Goal: Task Accomplishment & Management: Use online tool/utility

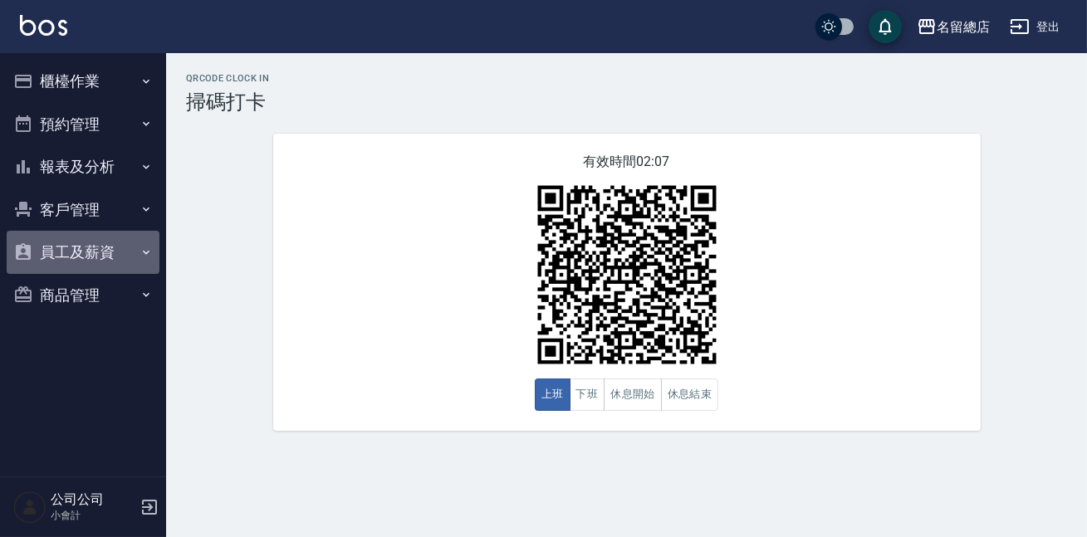
drag, startPoint x: 0, startPoint y: 0, endPoint x: 141, endPoint y: 252, distance: 288.6
click at [141, 252] on icon "button" at bounding box center [146, 252] width 13 height 13
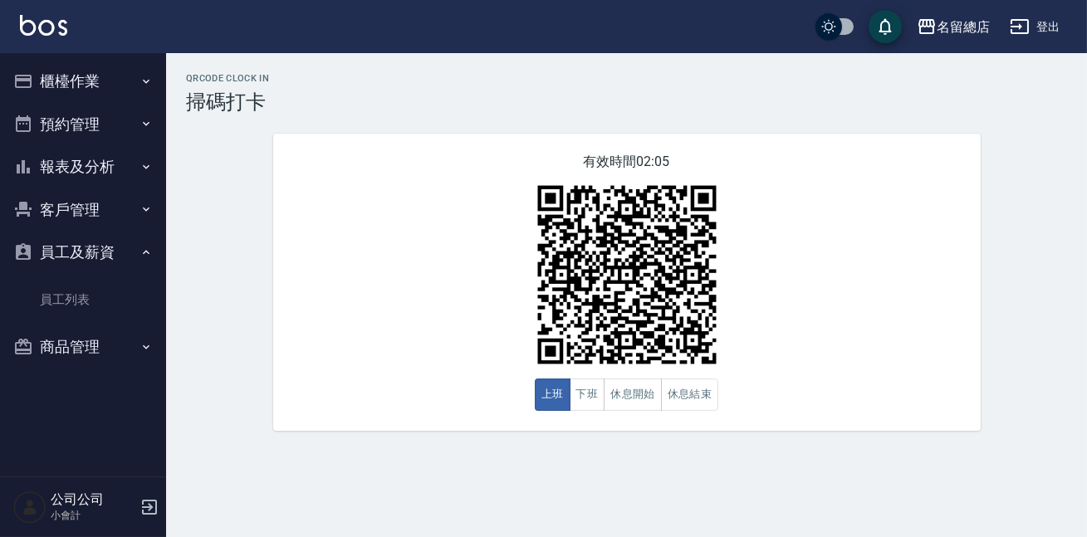
click at [140, 215] on icon "button" at bounding box center [146, 209] width 13 height 13
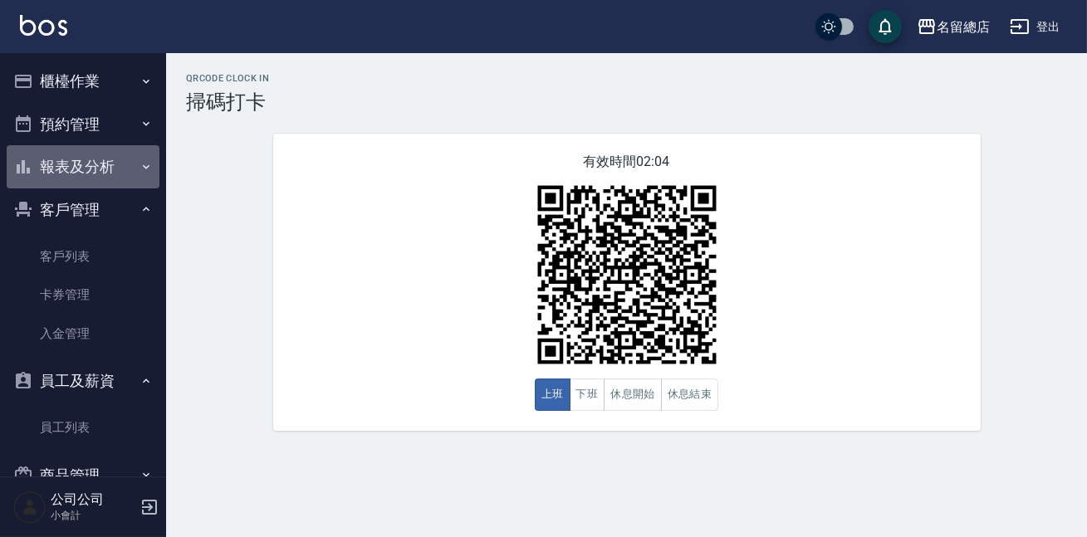
click at [140, 173] on icon "button" at bounding box center [146, 166] width 13 height 13
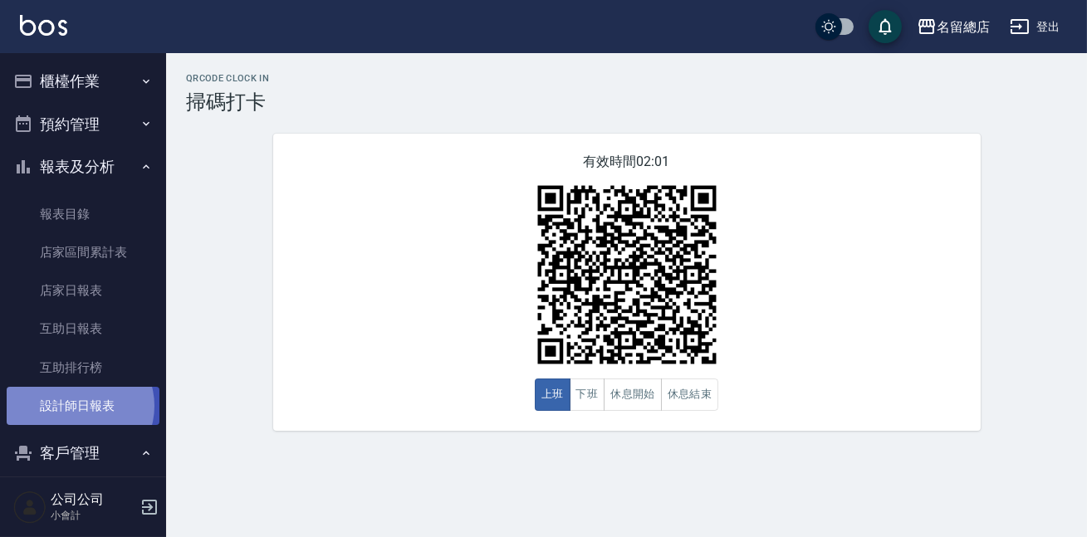
click at [78, 406] on link "設計師日報表" at bounding box center [83, 406] width 153 height 38
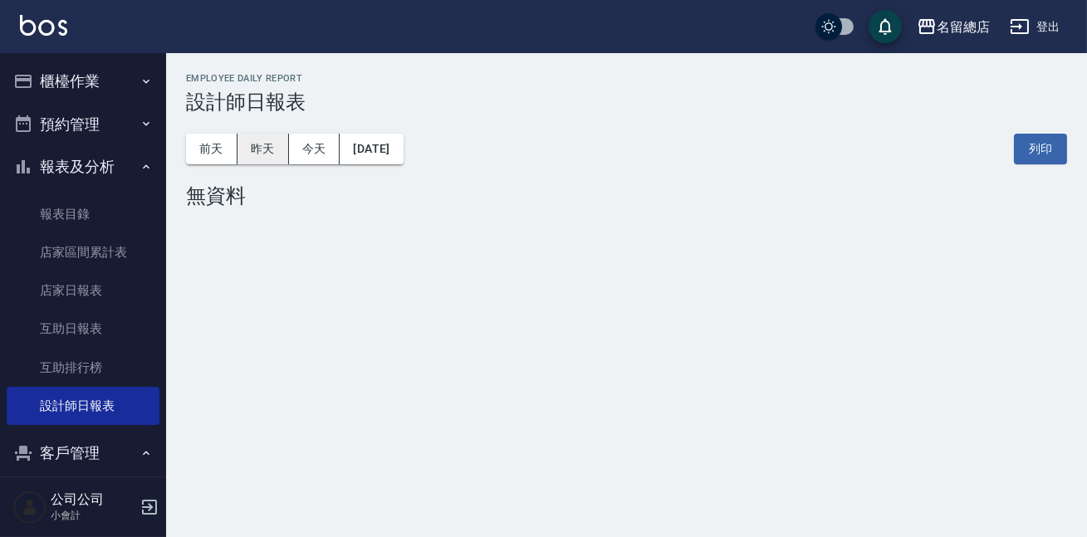
click at [257, 148] on button "昨天" at bounding box center [263, 149] width 51 height 31
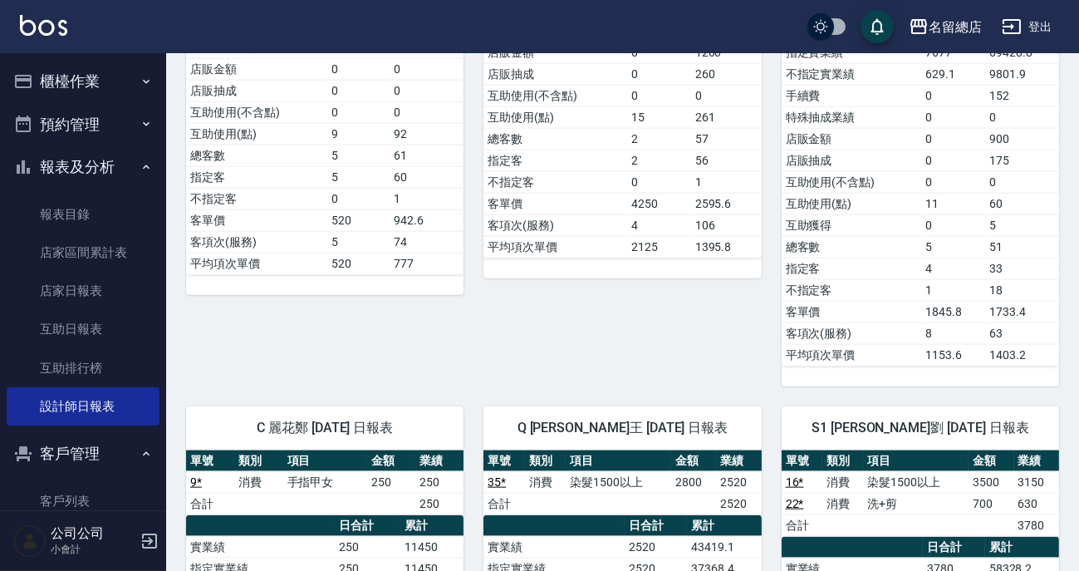
click at [137, 88] on button "櫃檯作業" at bounding box center [83, 81] width 153 height 43
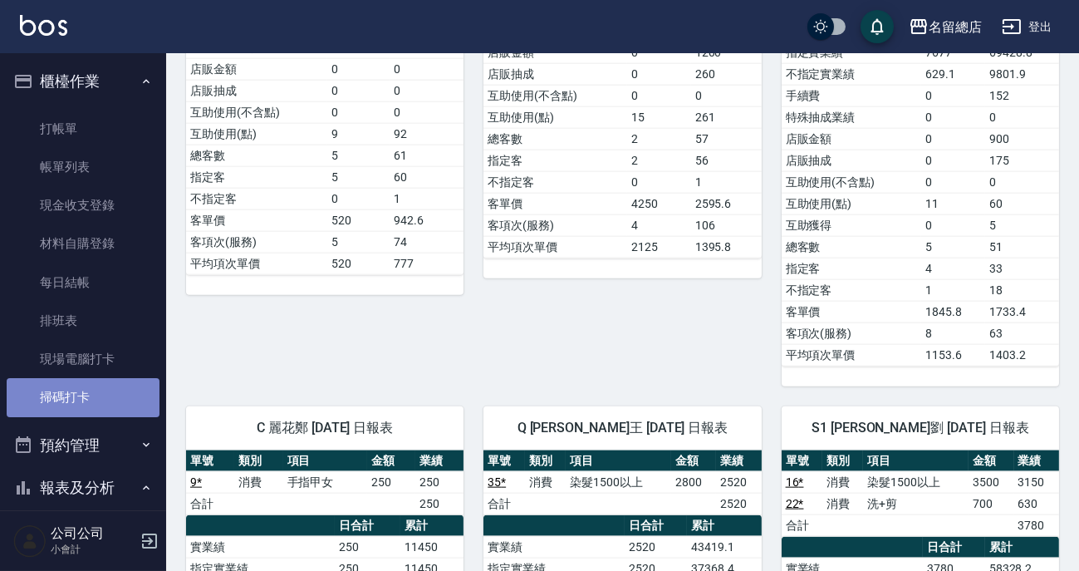
click at [83, 397] on link "掃碼打卡" at bounding box center [83, 397] width 153 height 38
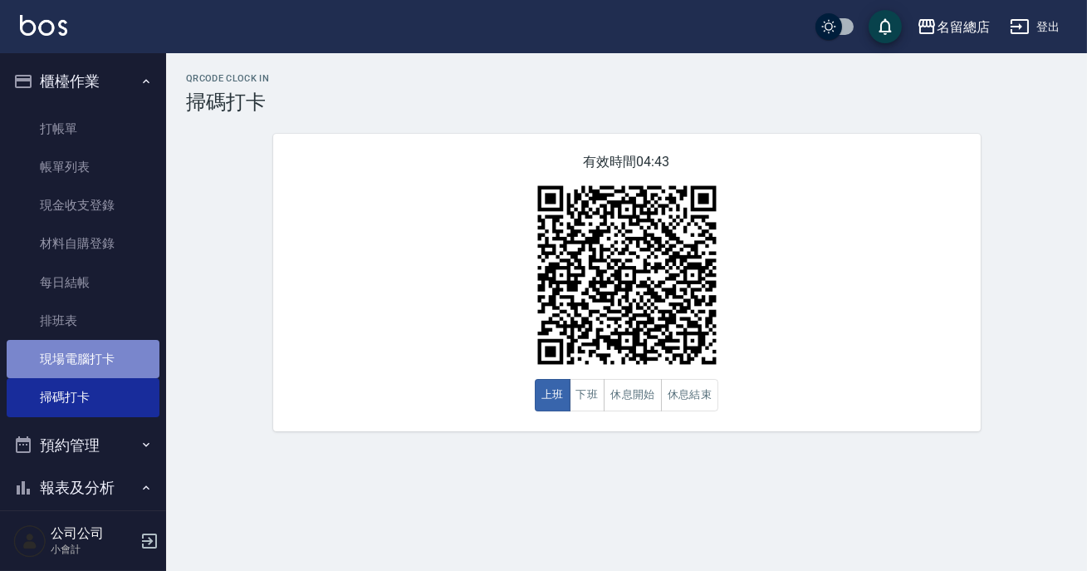
click at [147, 340] on link "現場電腦打卡" at bounding box center [83, 359] width 153 height 38
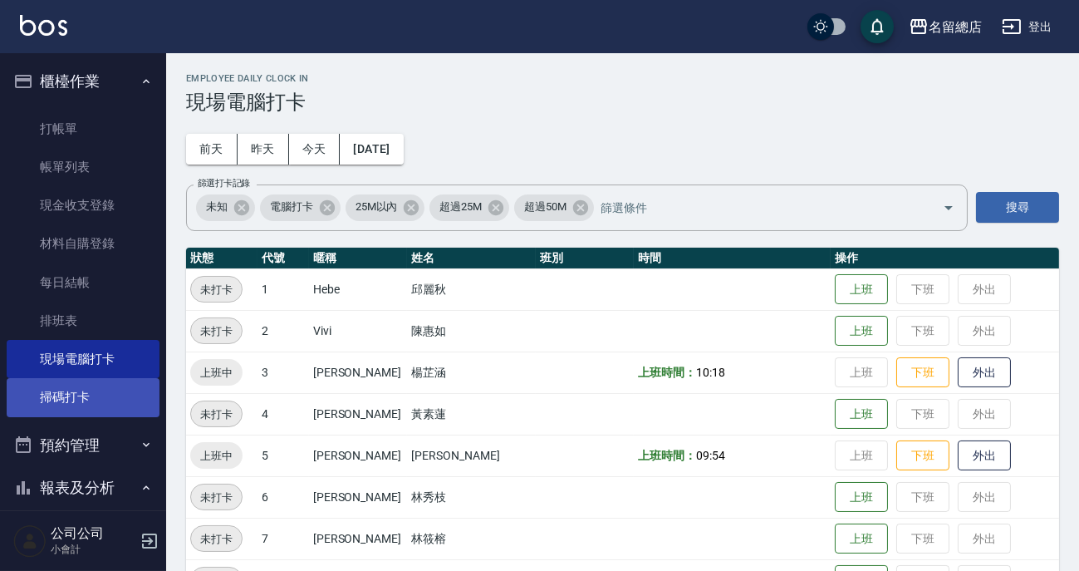
click at [99, 398] on link "掃碼打卡" at bounding box center [83, 397] width 153 height 38
